Goal: Navigation & Orientation: Find specific page/section

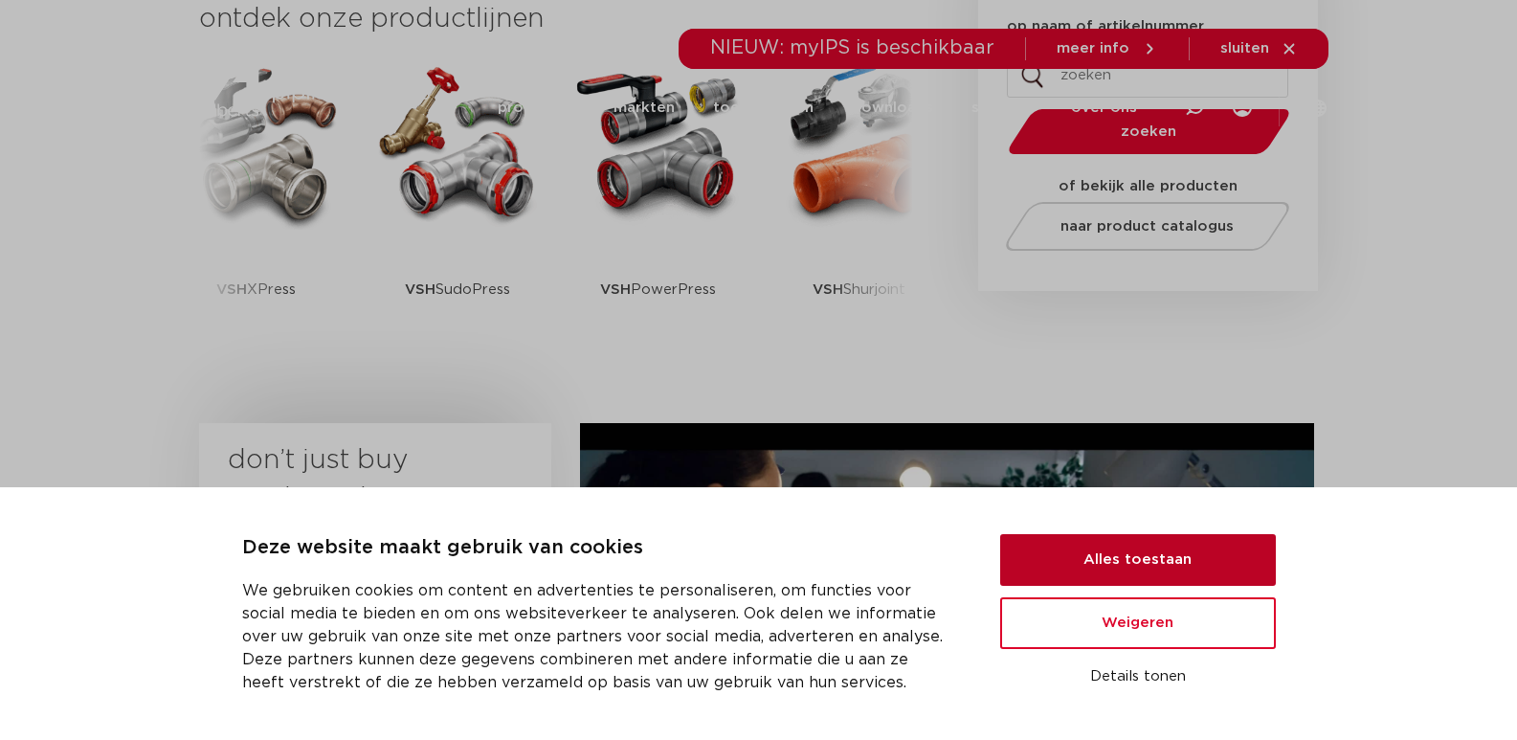
click at [1116, 566] on button "Alles toestaan" at bounding box center [1138, 560] width 276 height 52
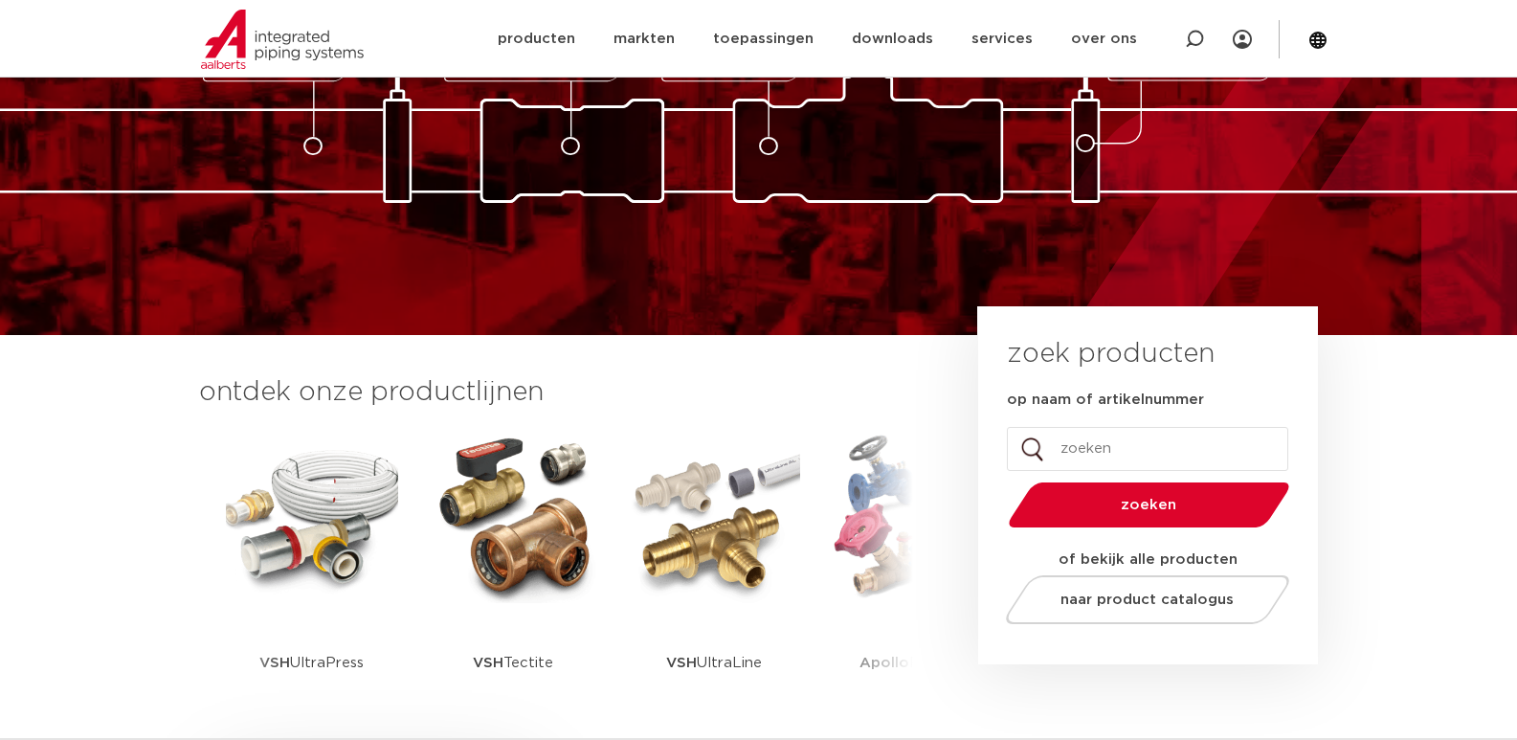
scroll to position [191, 0]
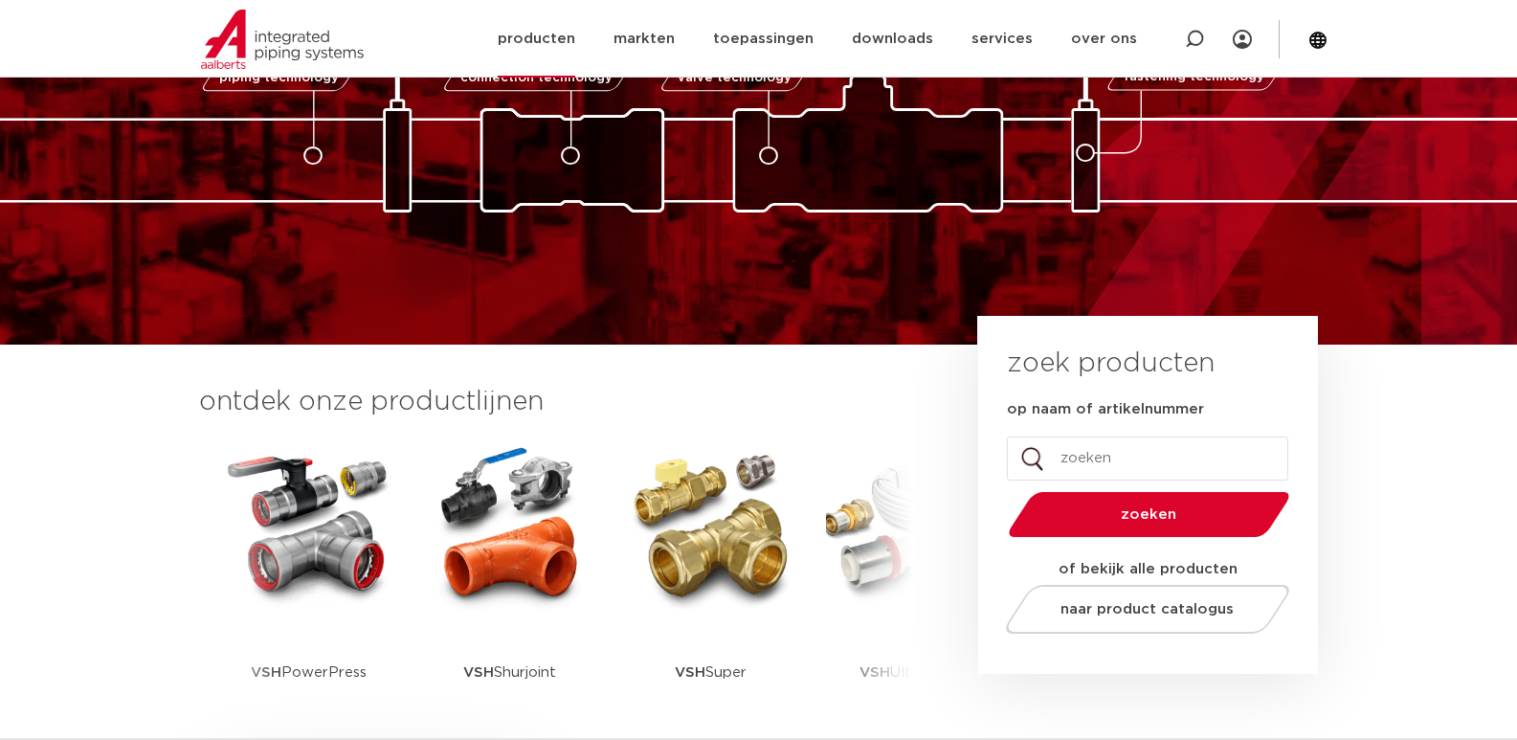
click at [542, 32] on link "producten" at bounding box center [537, 39] width 78 height 78
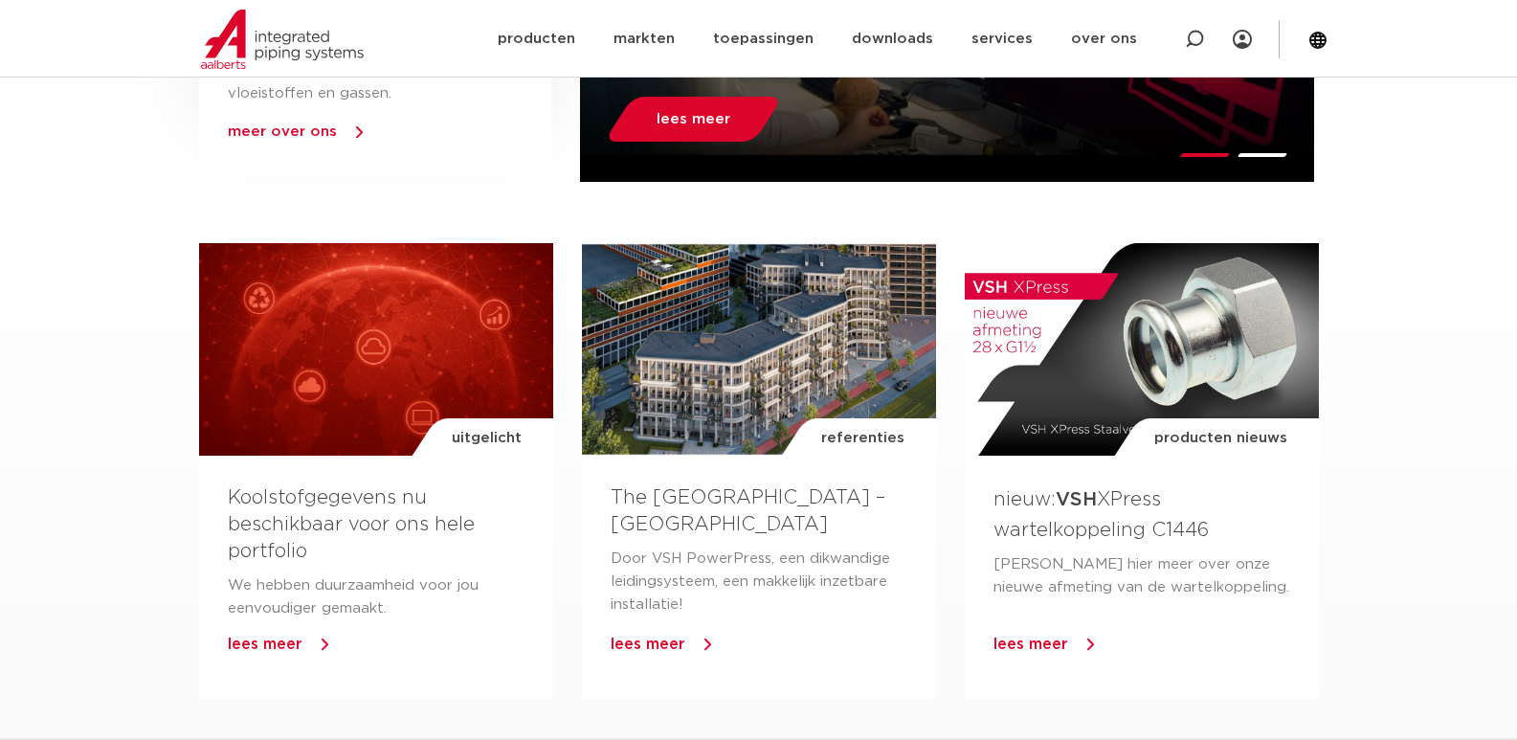
scroll to position [1244, 0]
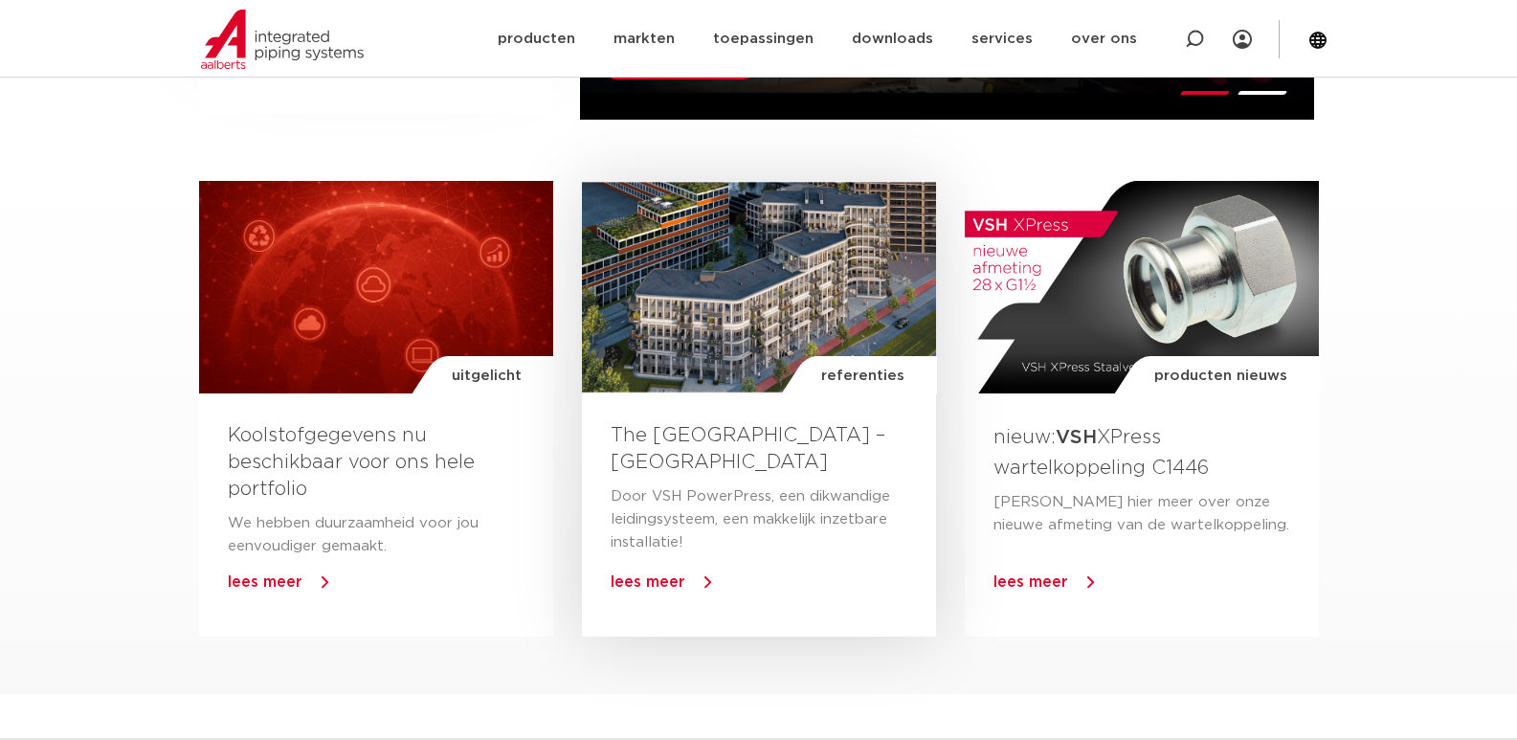
click at [792, 277] on div "referenties" at bounding box center [759, 287] width 354 height 212
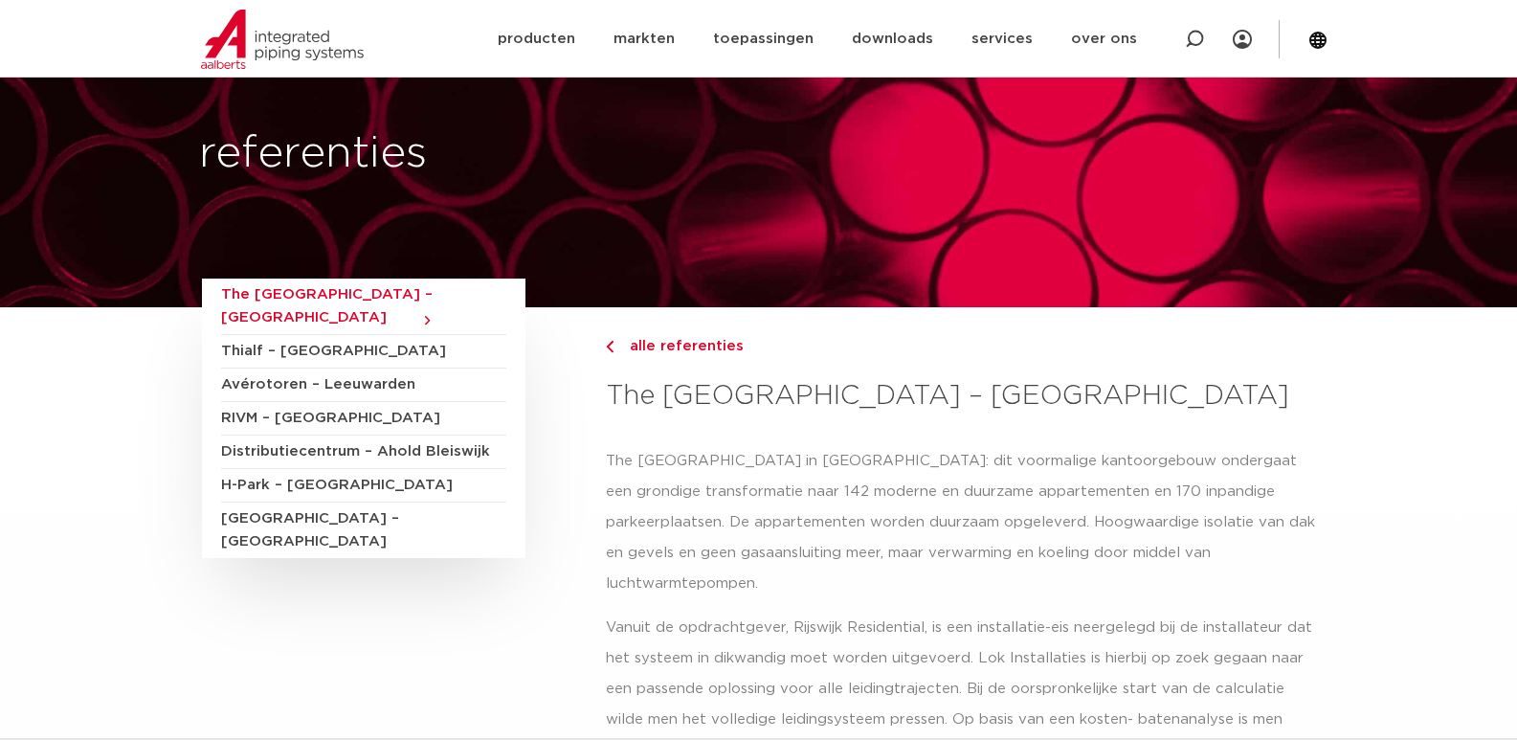
scroll to position [96, 0]
